Goal: Contribute content

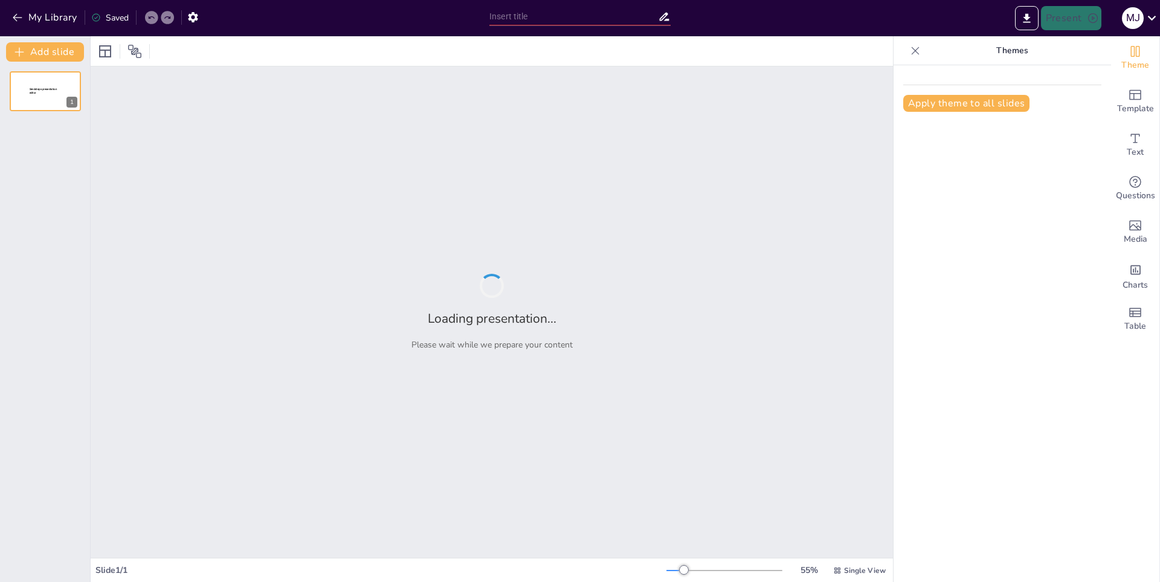
type input "Baloncesto: De Juego Escolar a Fenómeno Mundial"
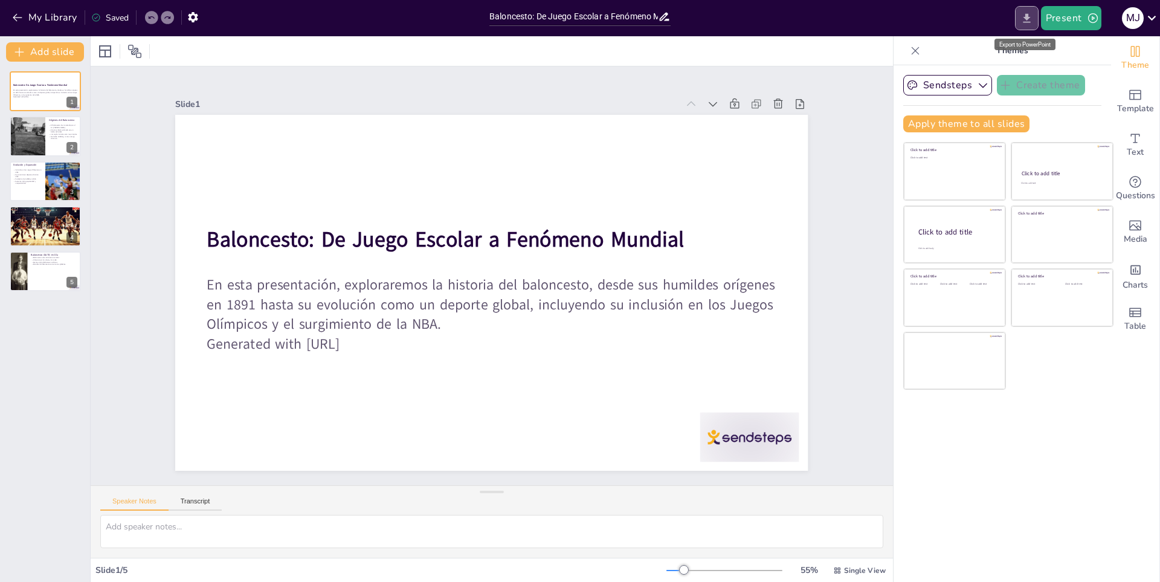
click at [1033, 16] on icon "Export to PowerPoint" at bounding box center [1027, 18] width 13 height 13
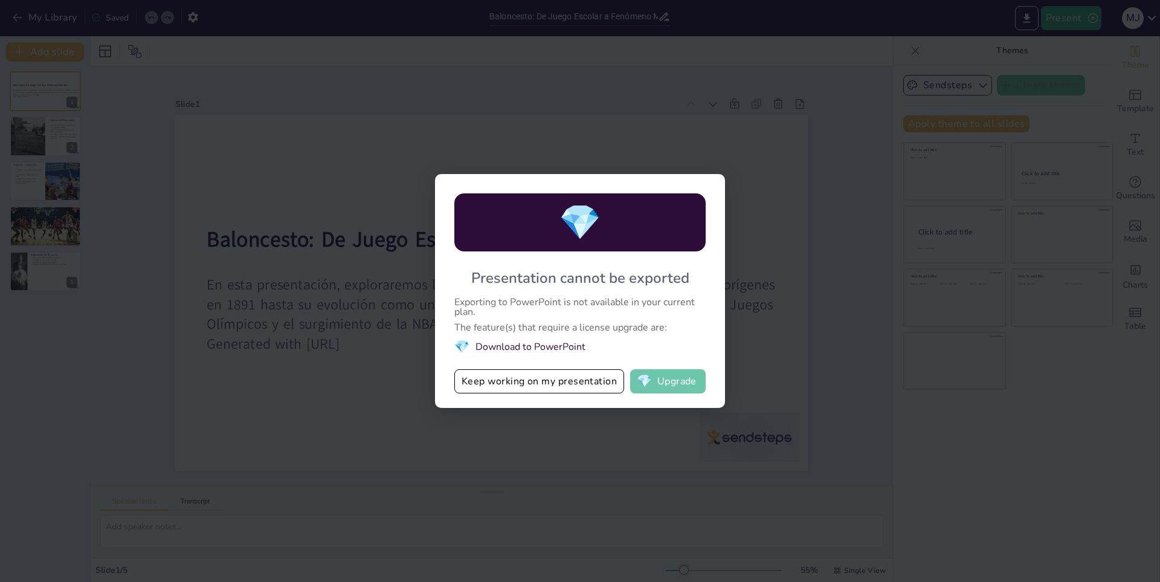
drag, startPoint x: 685, startPoint y: 383, endPoint x: 685, endPoint y: 367, distance: 15.7
click at [685, 372] on button "💎 Upgrade" at bounding box center [668, 381] width 76 height 24
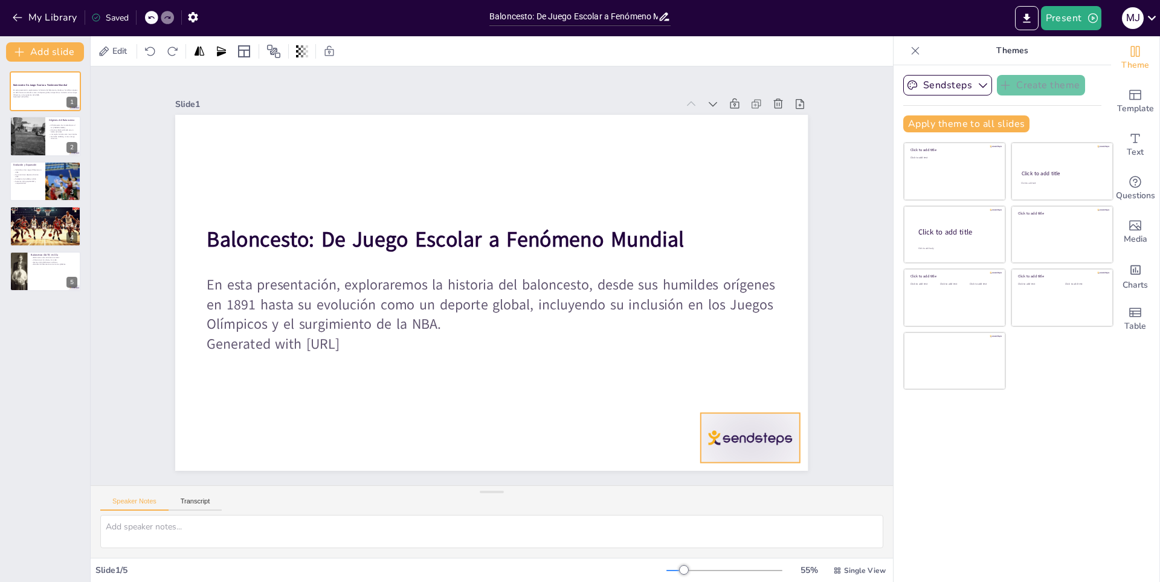
click at [714, 471] on div at bounding box center [687, 509] width 109 height 77
click at [534, 503] on div "Speaker Notes Transcript" at bounding box center [492, 500] width 803 height 29
click at [192, 496] on div "Speaker Notes Transcript" at bounding box center [160, 503] width 121 height 16
click at [183, 507] on button "Transcript" at bounding box center [196, 503] width 54 height 13
click at [35, 46] on button "Add slide" at bounding box center [45, 51] width 78 height 19
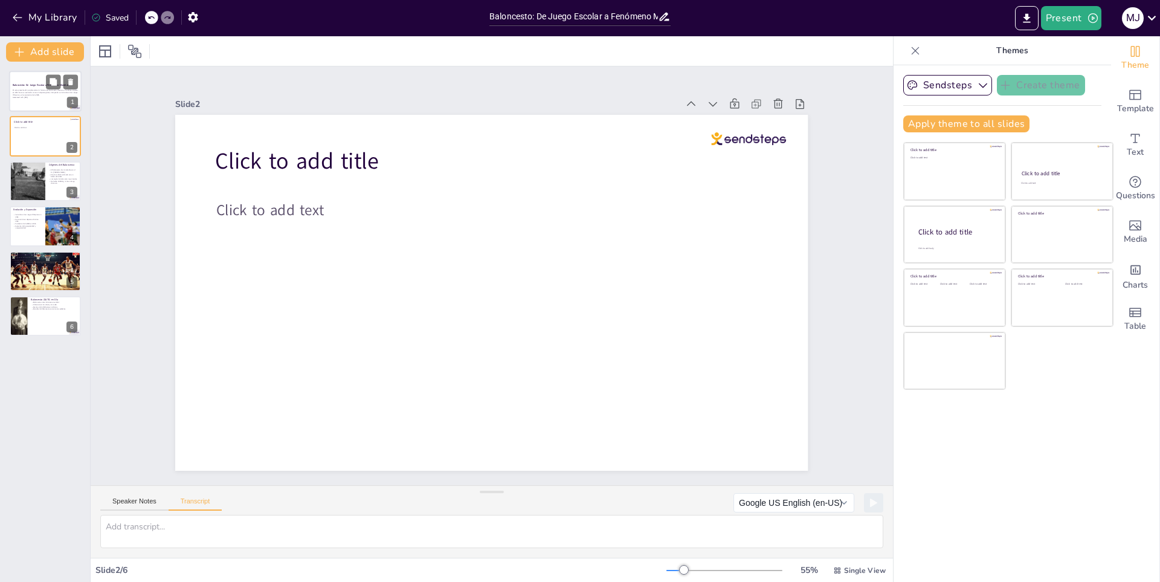
click at [50, 97] on p "Generated with [URL]" at bounding box center [45, 97] width 65 height 2
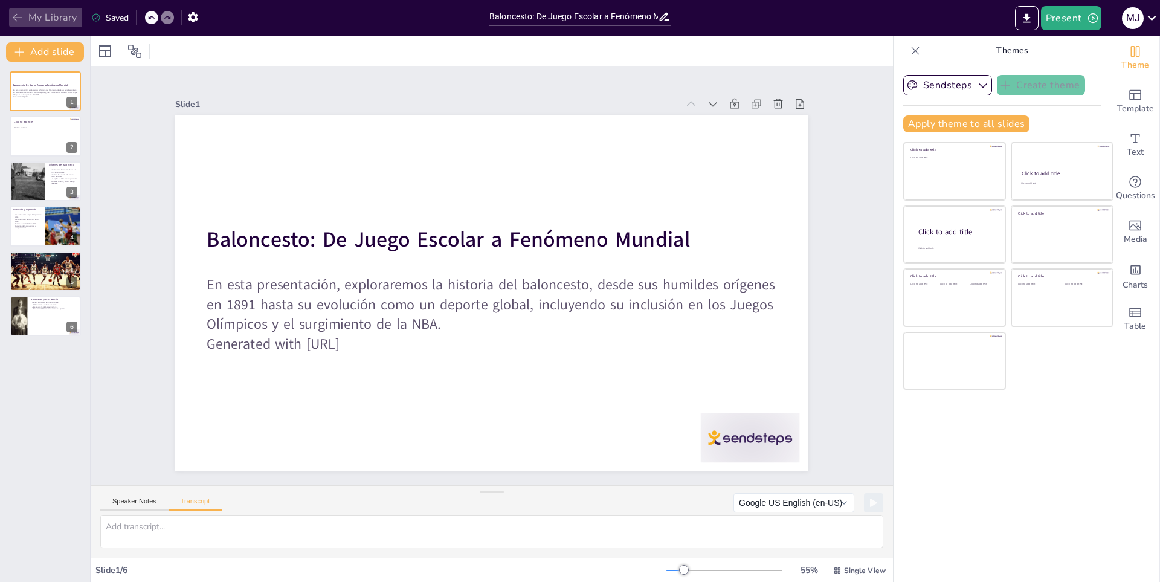
click at [16, 19] on icon "button" at bounding box center [17, 17] width 12 height 12
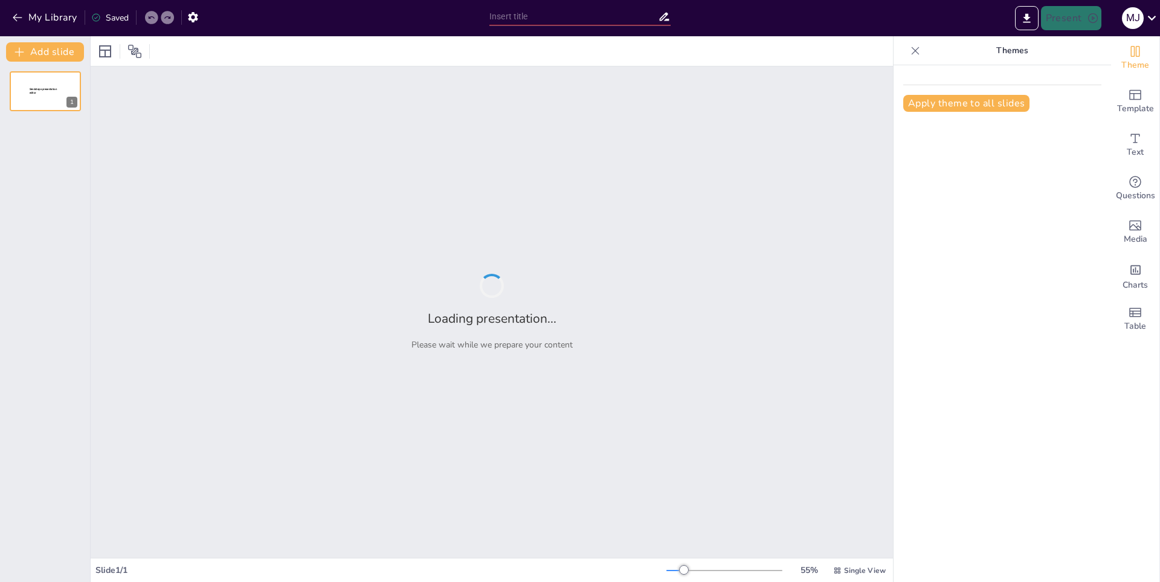
type input "De las Olimpiadas a la Cultura Pop: El Viaje del Patinaje"
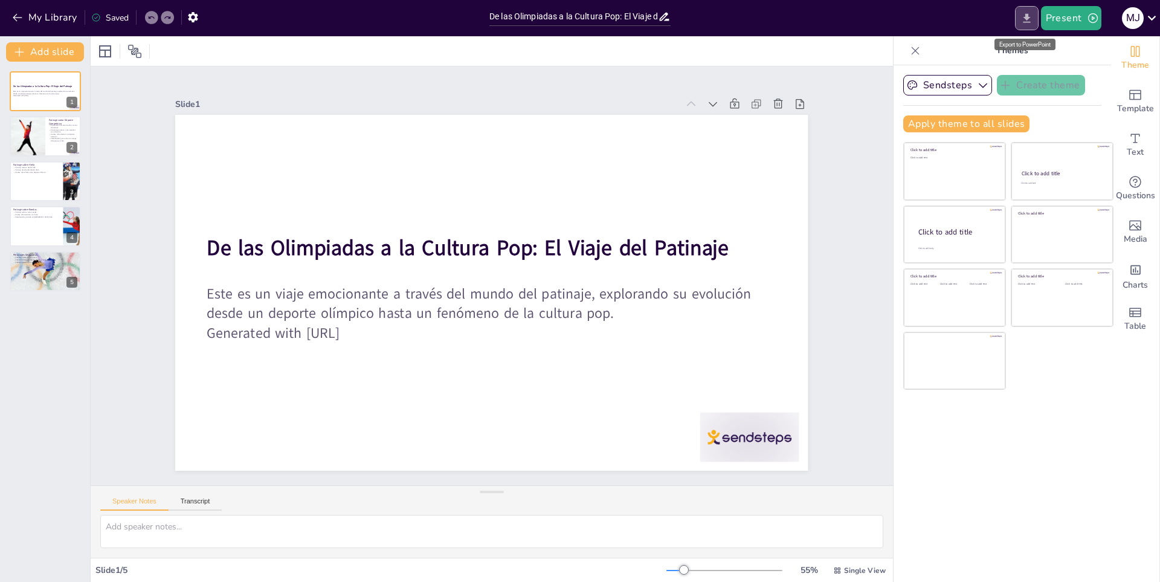
click at [1018, 16] on button "Export to PowerPoint" at bounding box center [1027, 18] width 24 height 24
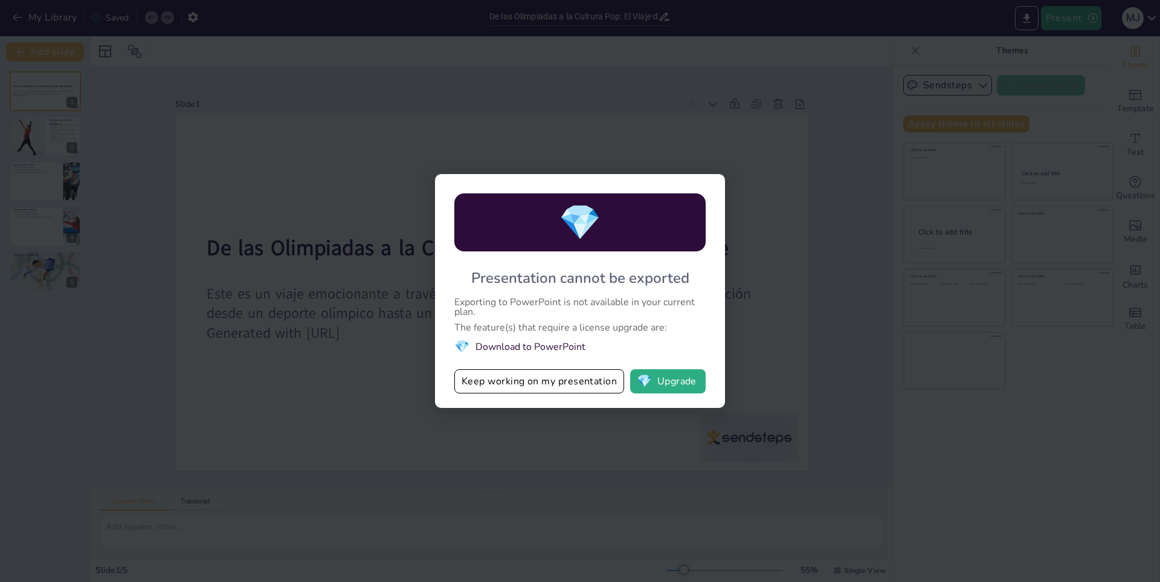
click at [795, 296] on div "💎 Presentation cannot be exported Exporting to PowerPoint is not available in y…" at bounding box center [580, 291] width 1160 height 582
click at [583, 383] on button "Keep working on my presentation" at bounding box center [539, 381] width 170 height 24
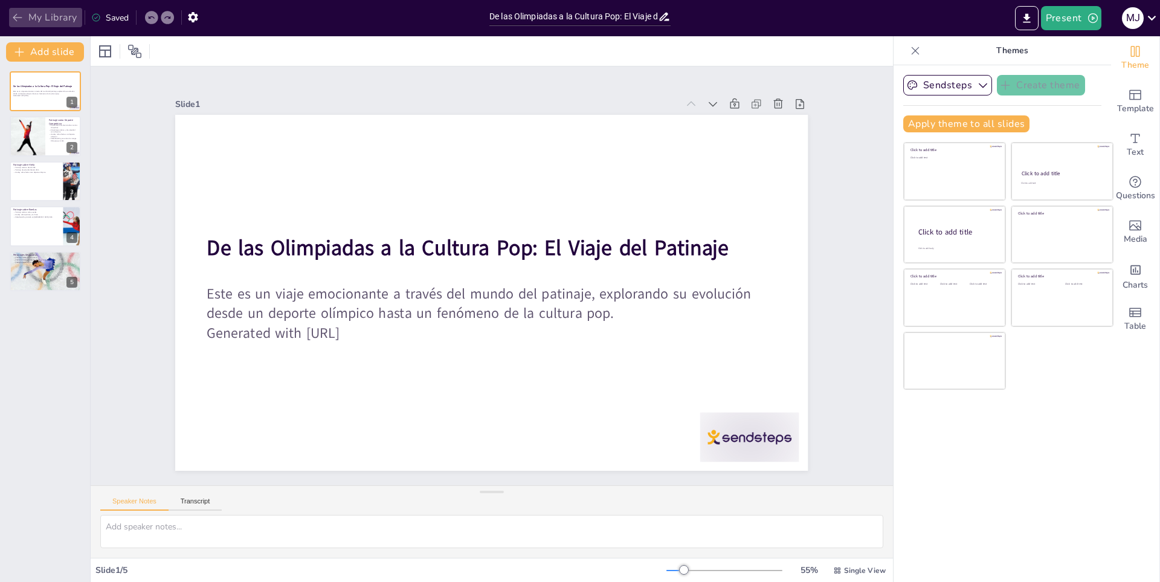
click at [21, 15] on icon "button" at bounding box center [17, 17] width 12 height 12
